Goal: Task Accomplishment & Management: Use online tool/utility

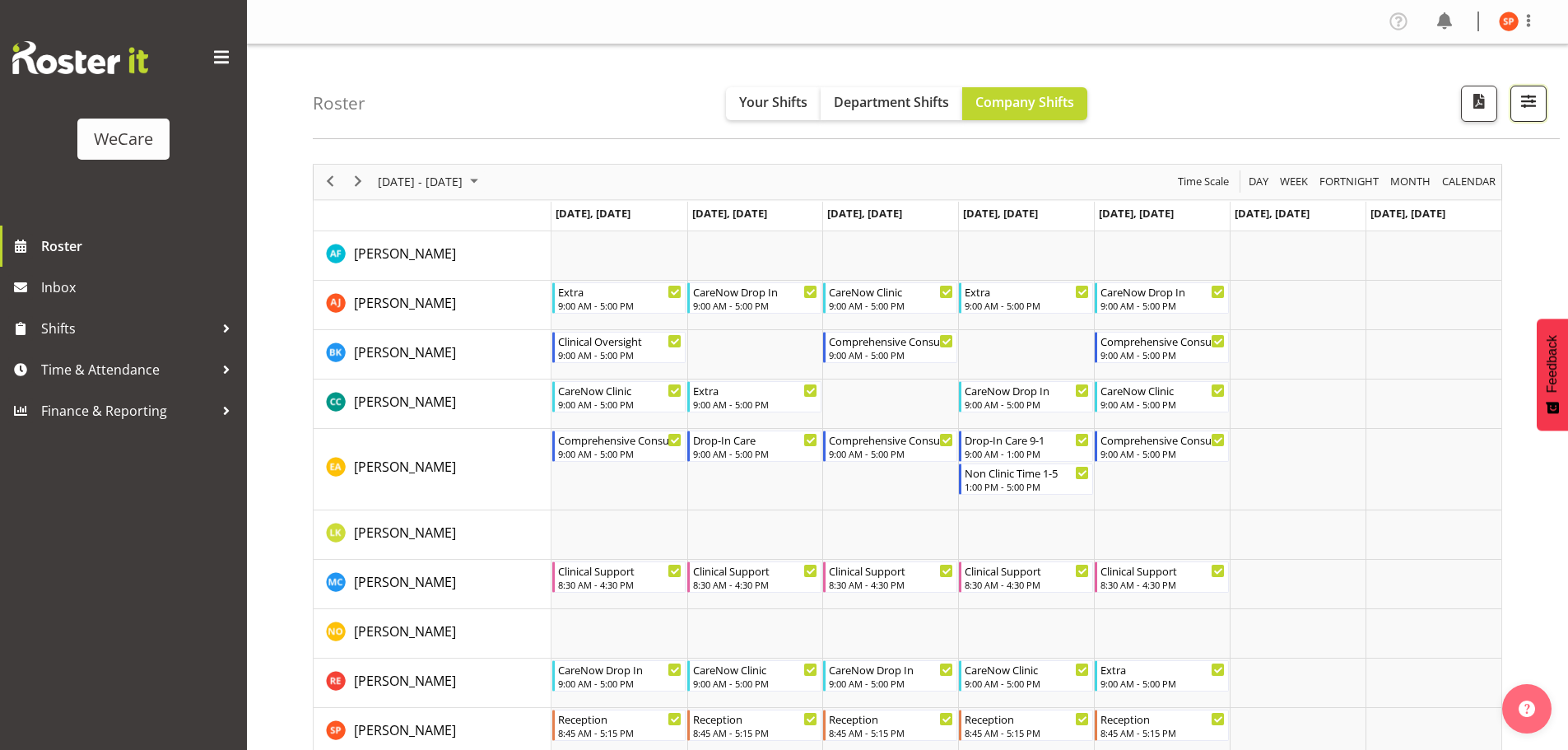
click at [1521, 106] on span "button" at bounding box center [1528, 101] width 21 height 21
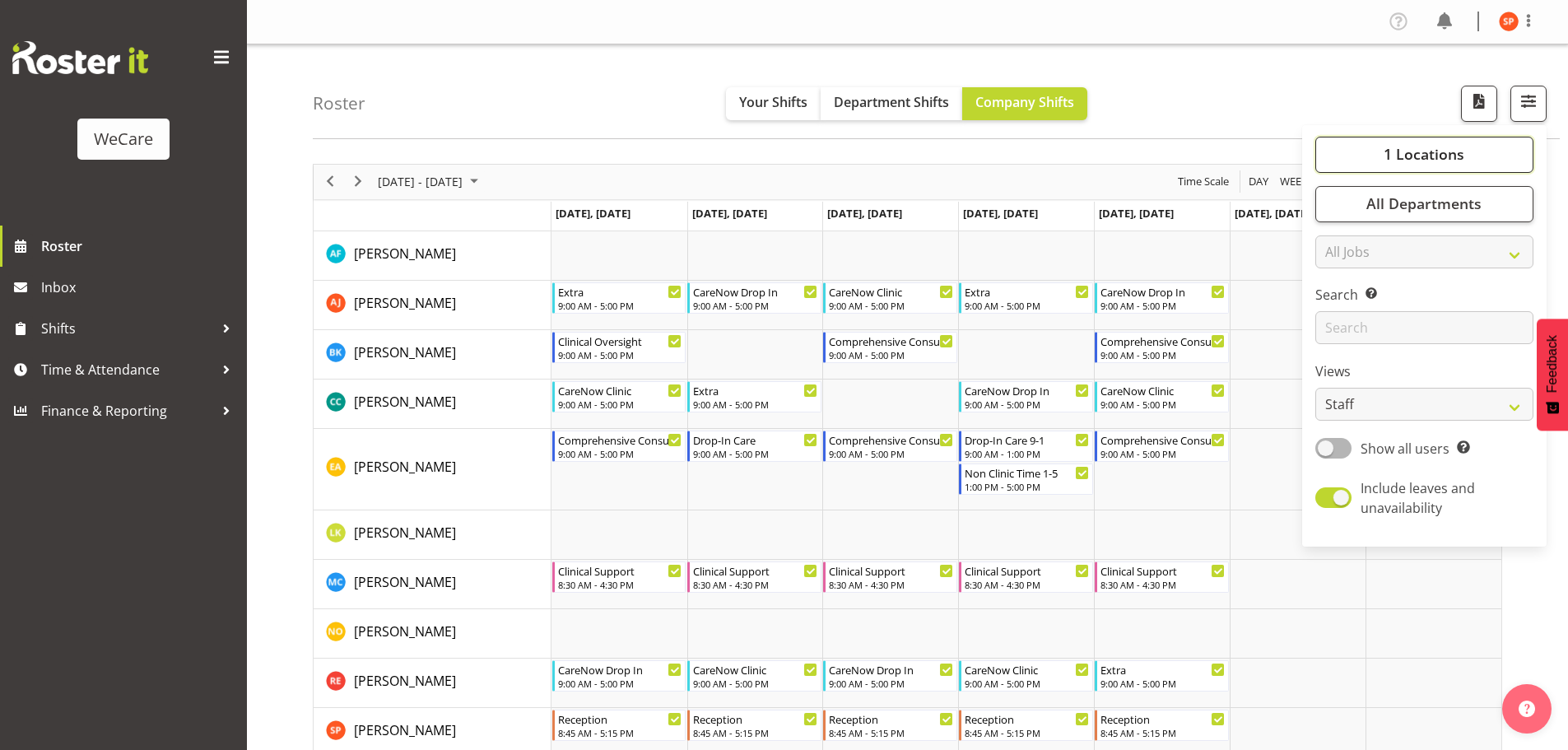
click at [1444, 149] on span "1 Locations" at bounding box center [1425, 154] width 81 height 20
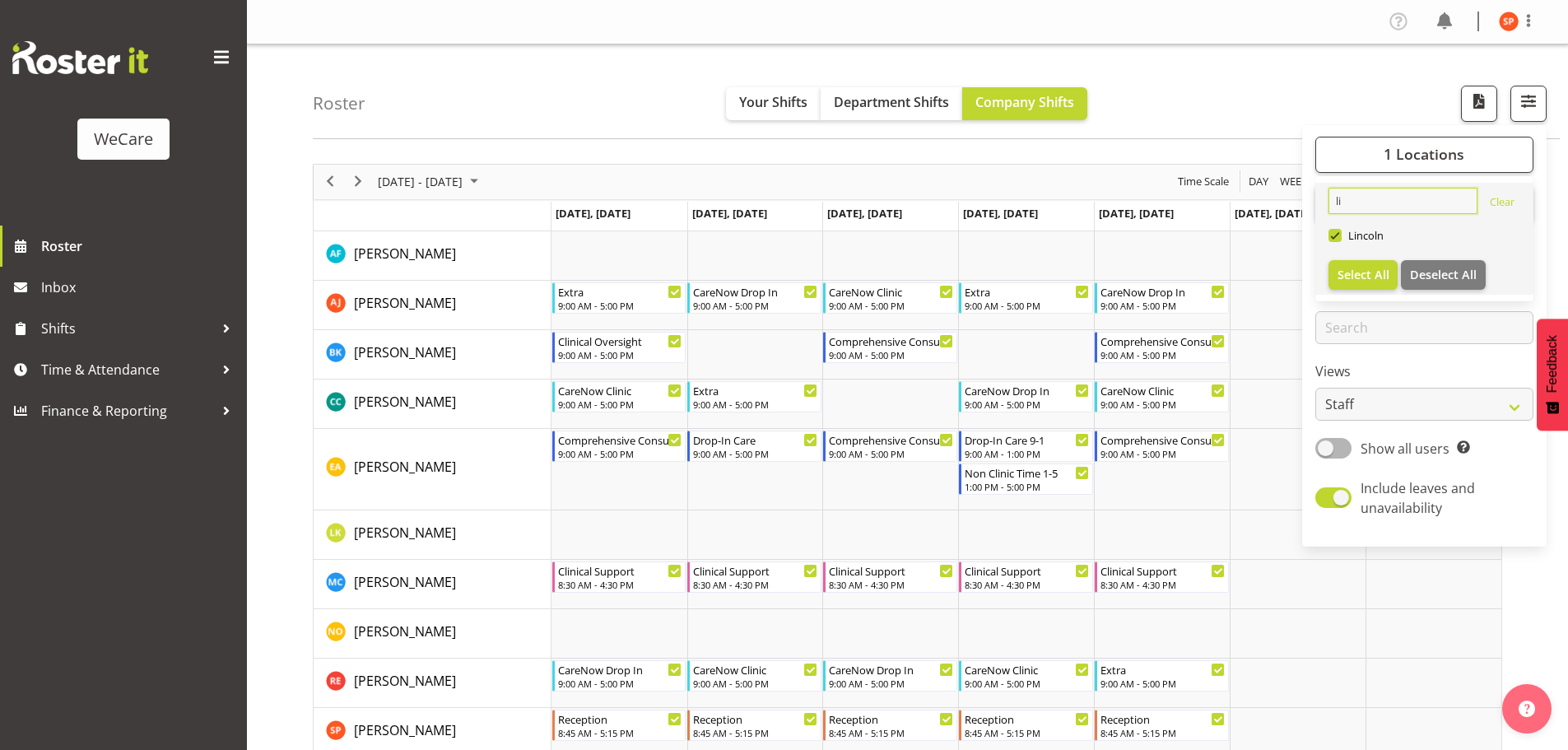
click at [1356, 201] on input "li" at bounding box center [1403, 201] width 149 height 26
type input "l"
type input "WI"
click at [1335, 239] on span at bounding box center [1336, 236] width 13 height 13
click at [1335, 239] on input "Wigram" at bounding box center [1334, 235] width 11 height 11
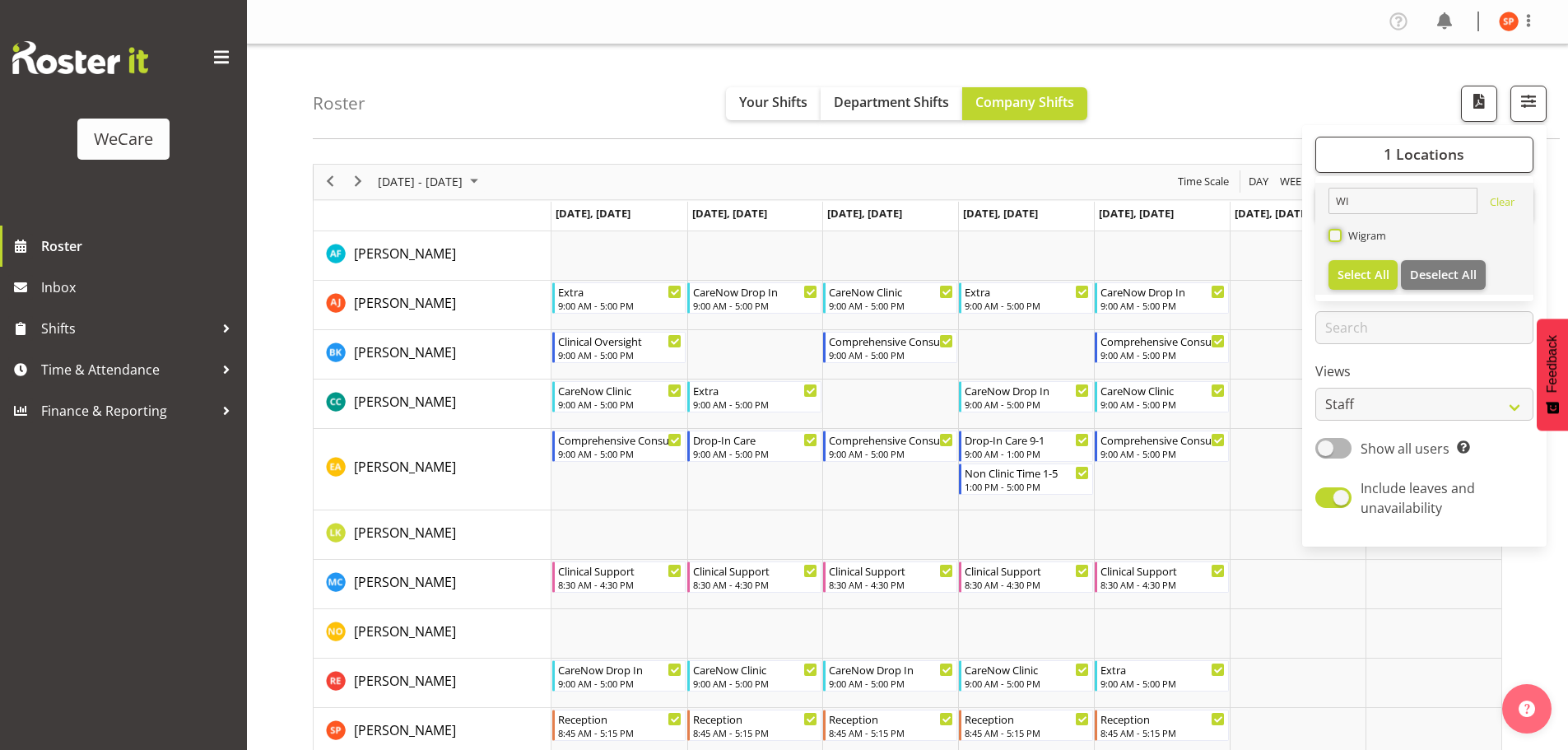
checkbox input "true"
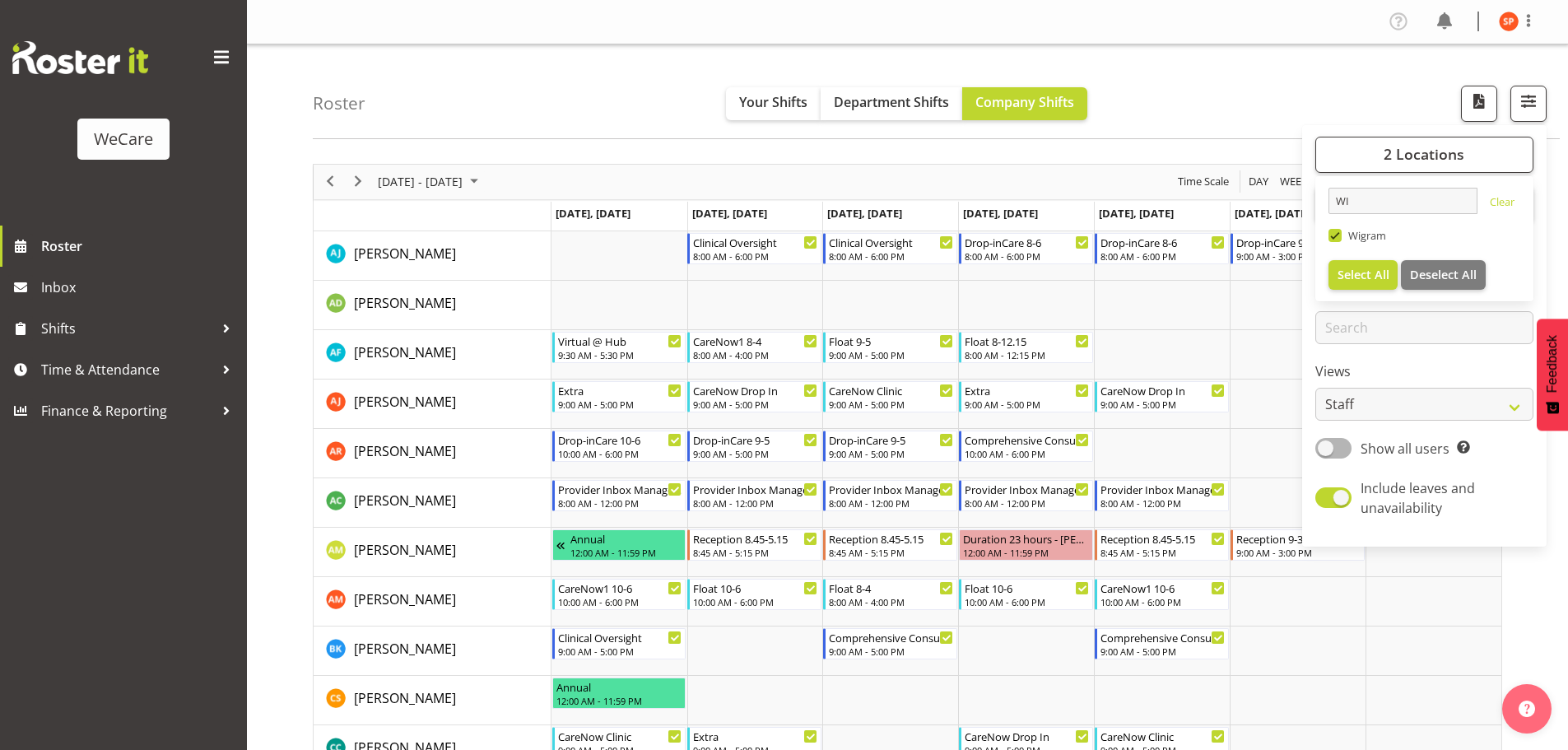
click at [1245, 83] on div "Roster Your Shifts Department Shifts Company Shifts 2 Locations [GEOGRAPHIC_DAT…" at bounding box center [936, 91] width 1247 height 95
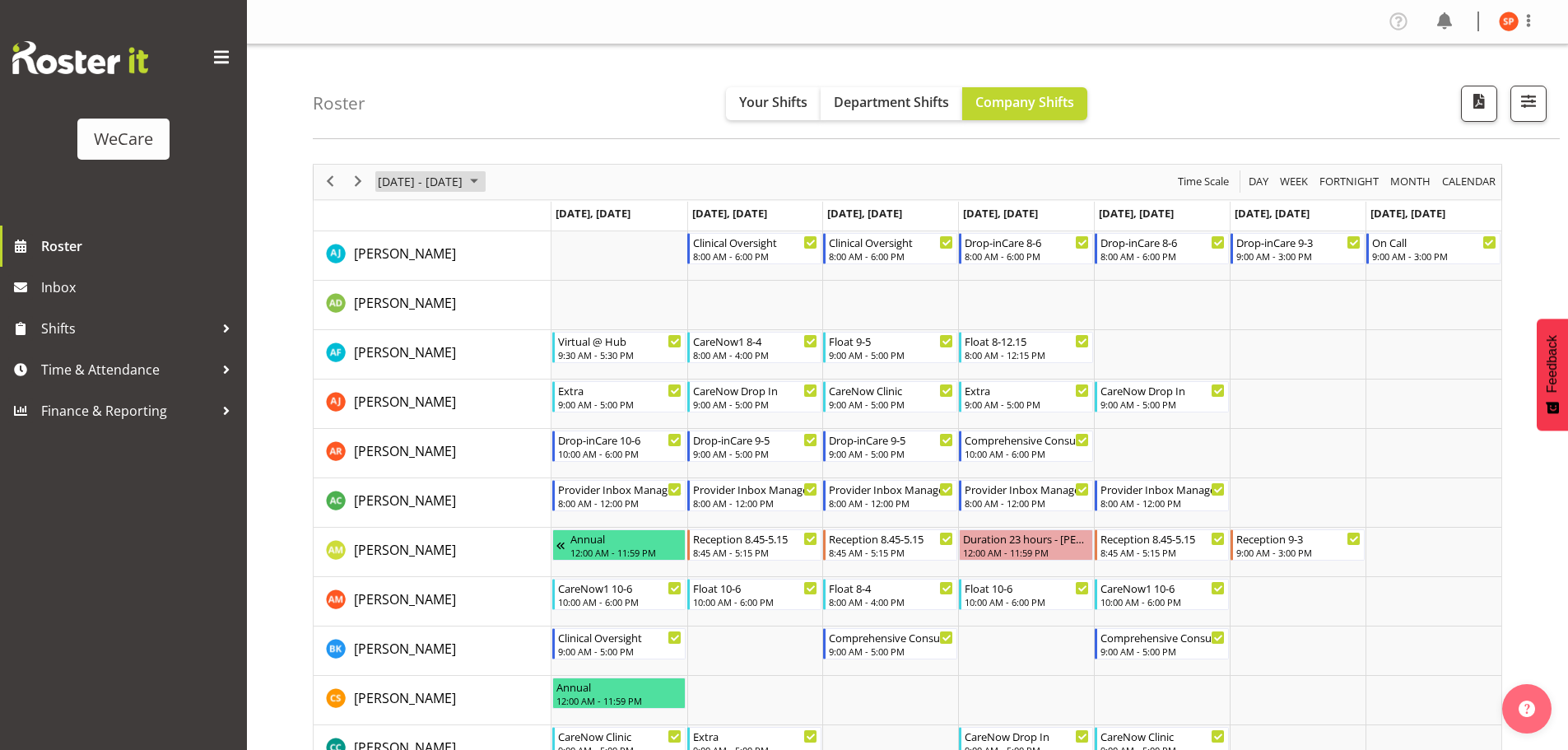
click at [464, 187] on span "[DATE] - [DATE]" at bounding box center [420, 181] width 88 height 21
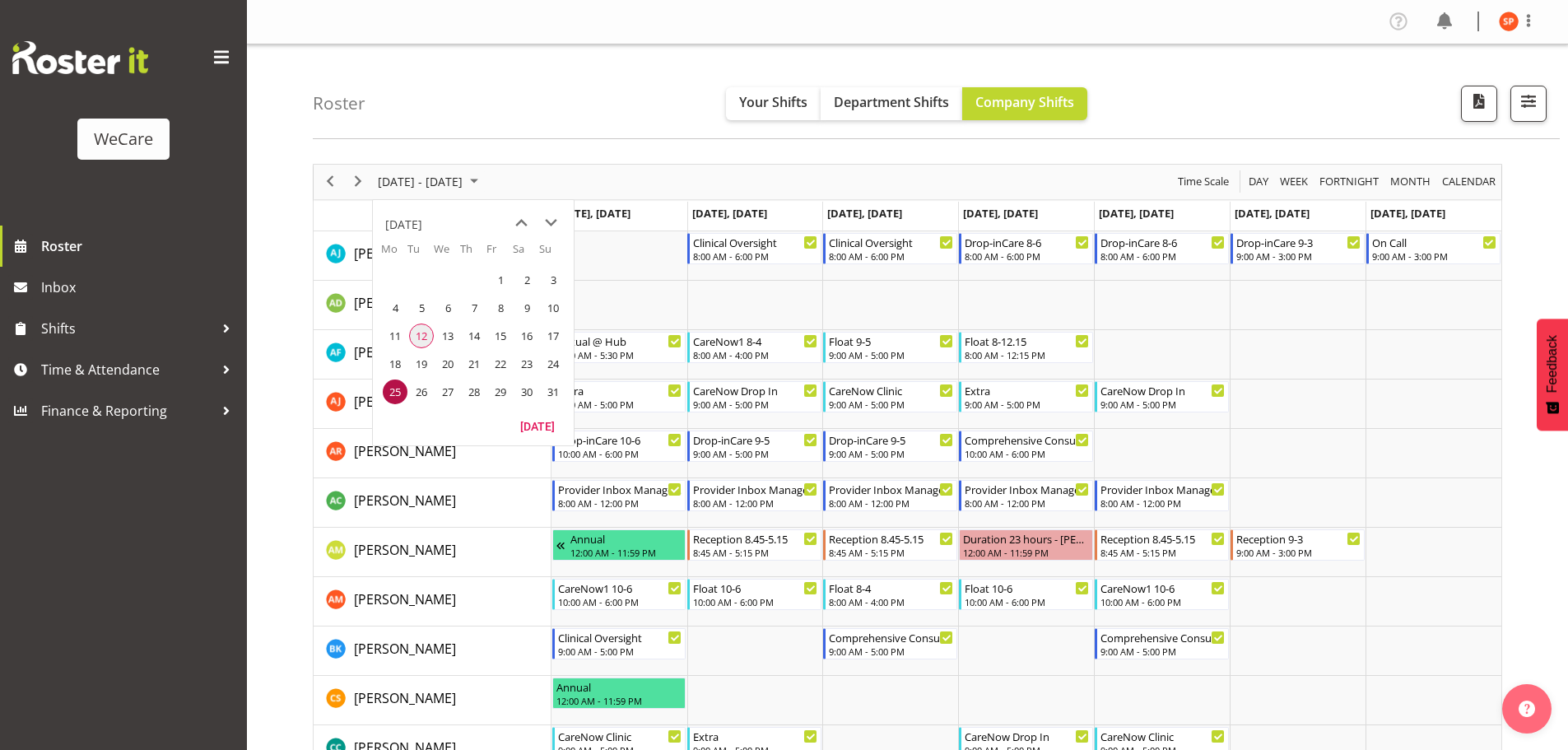
click at [417, 338] on span "12" at bounding box center [421, 335] width 25 height 25
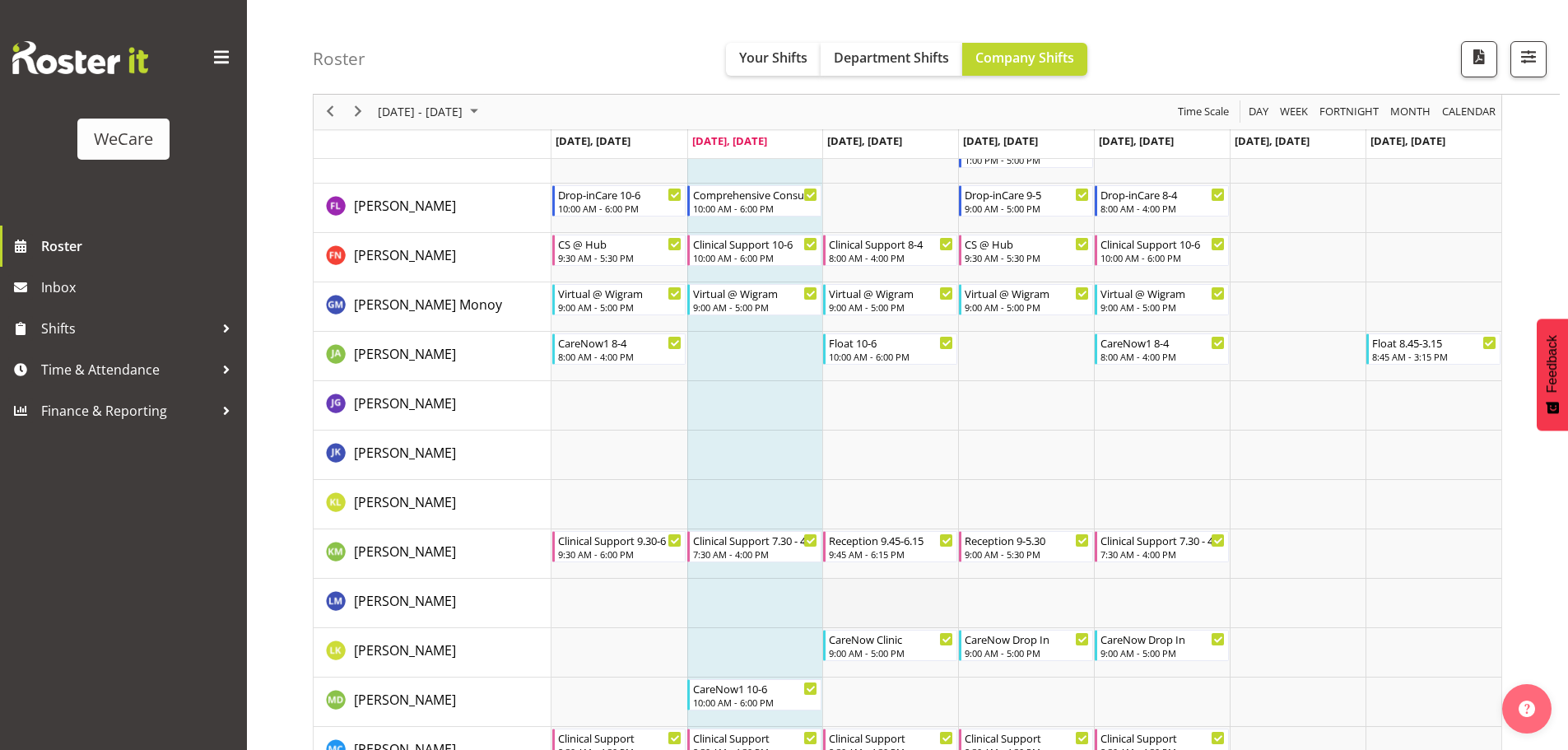
scroll to position [794, 0]
